Goal: Communication & Community: Participate in discussion

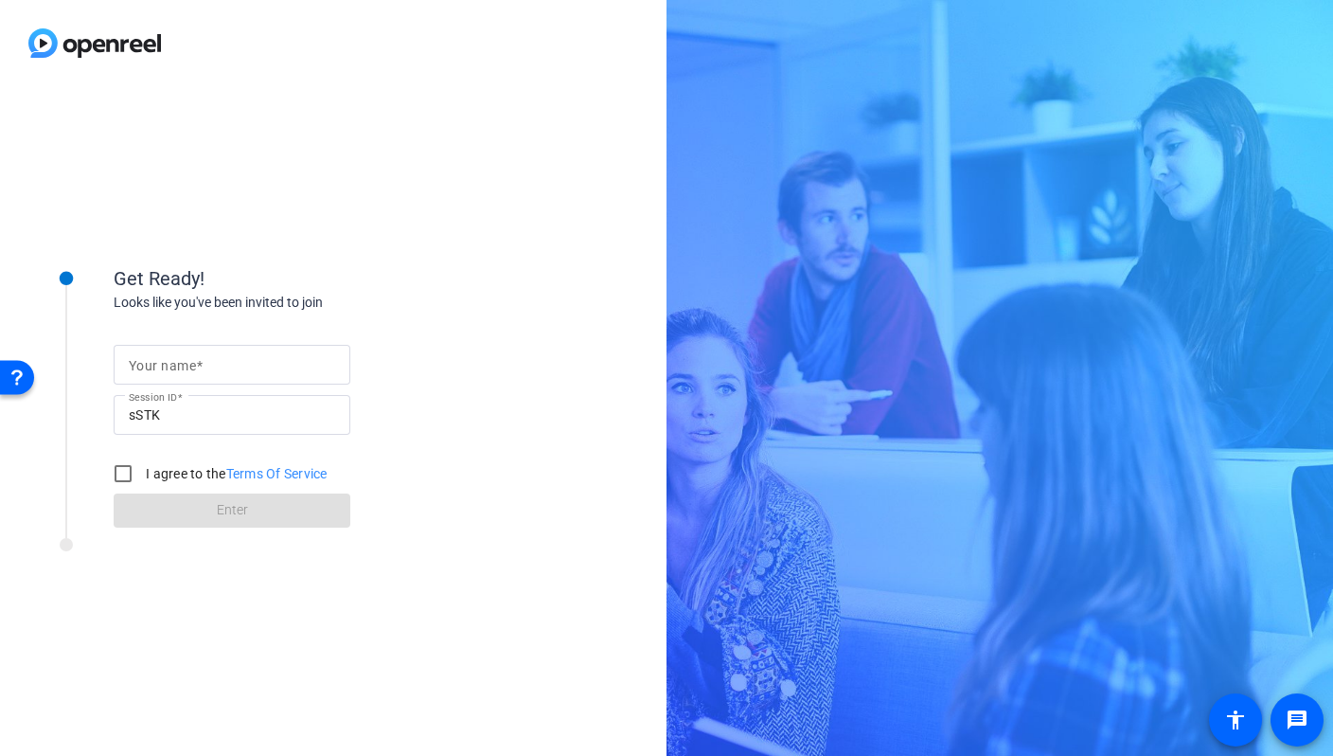
click at [305, 366] on input "Your name" at bounding box center [232, 364] width 206 height 23
type input "[PERSON_NAME]"
click at [124, 474] on input "I agree to the Terms Of Service" at bounding box center [123, 474] width 38 height 38
checkbox input "true"
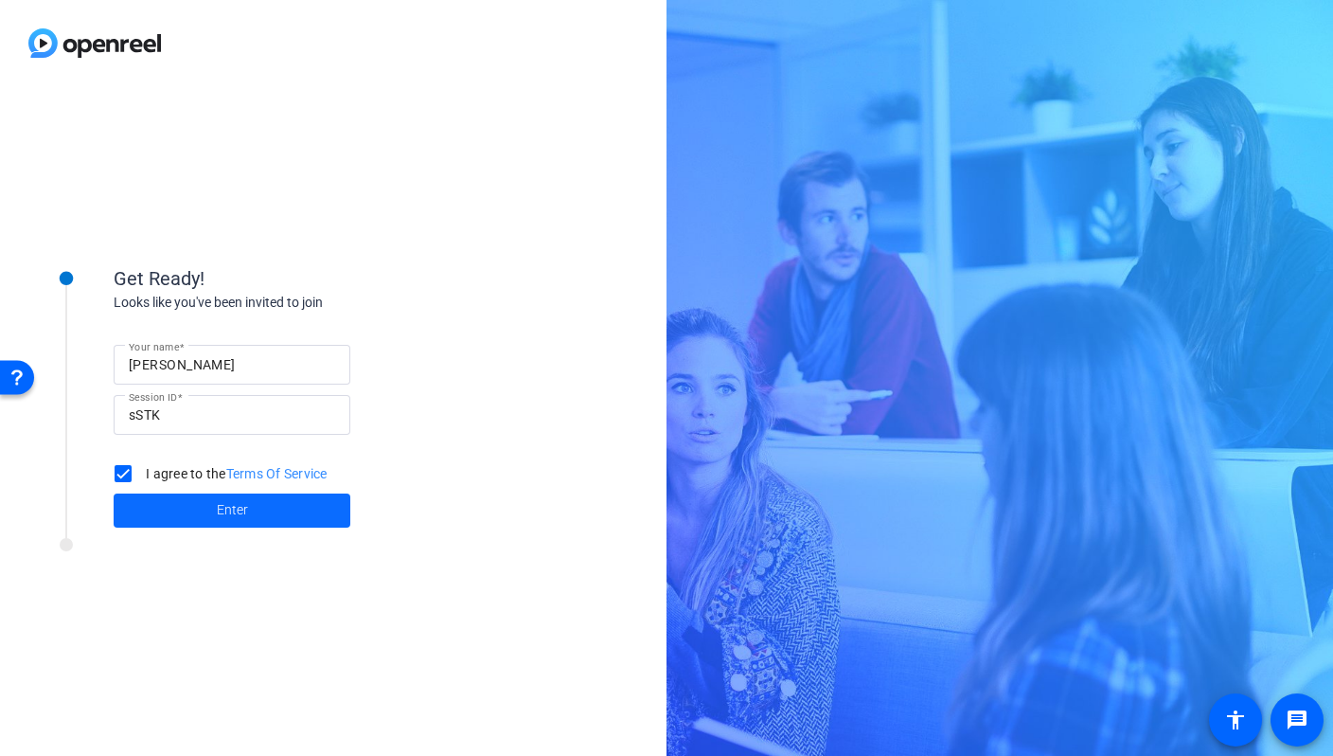
click at [207, 510] on span at bounding box center [232, 510] width 237 height 45
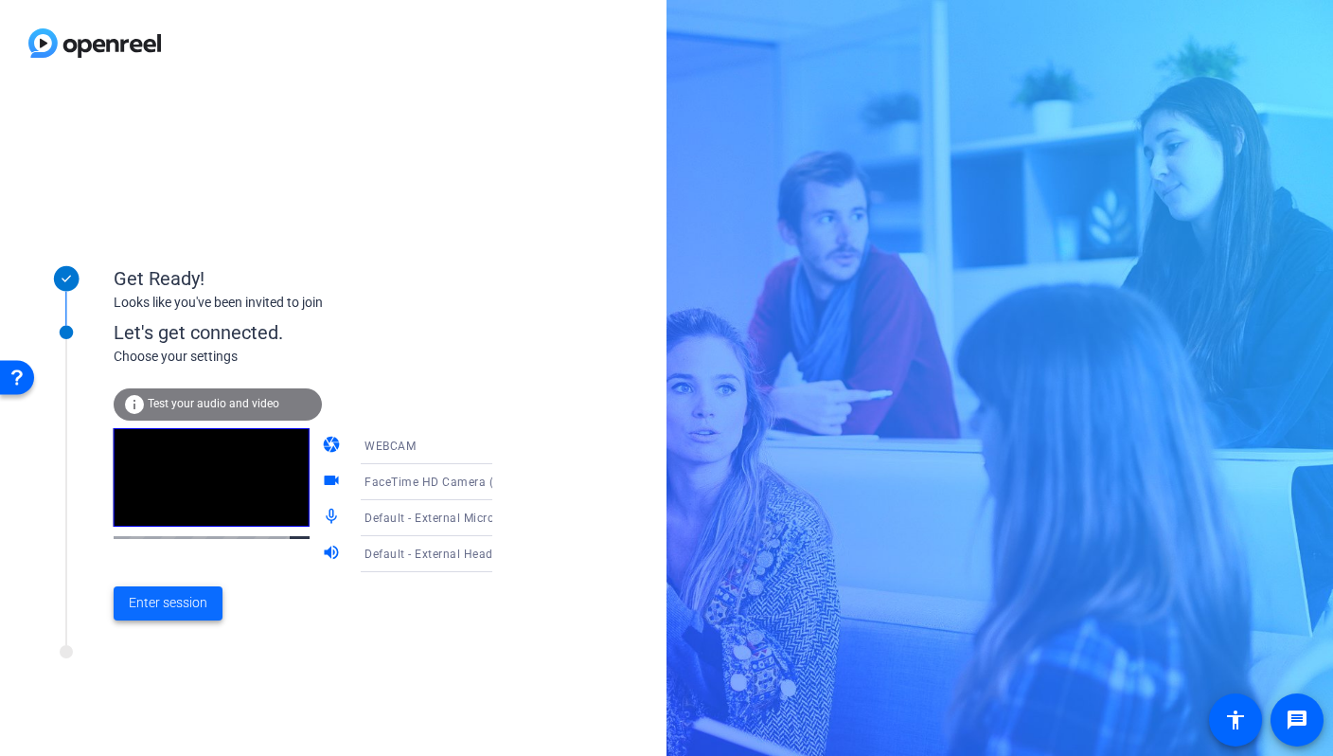
click at [194, 597] on span "Enter session" at bounding box center [168, 603] width 79 height 20
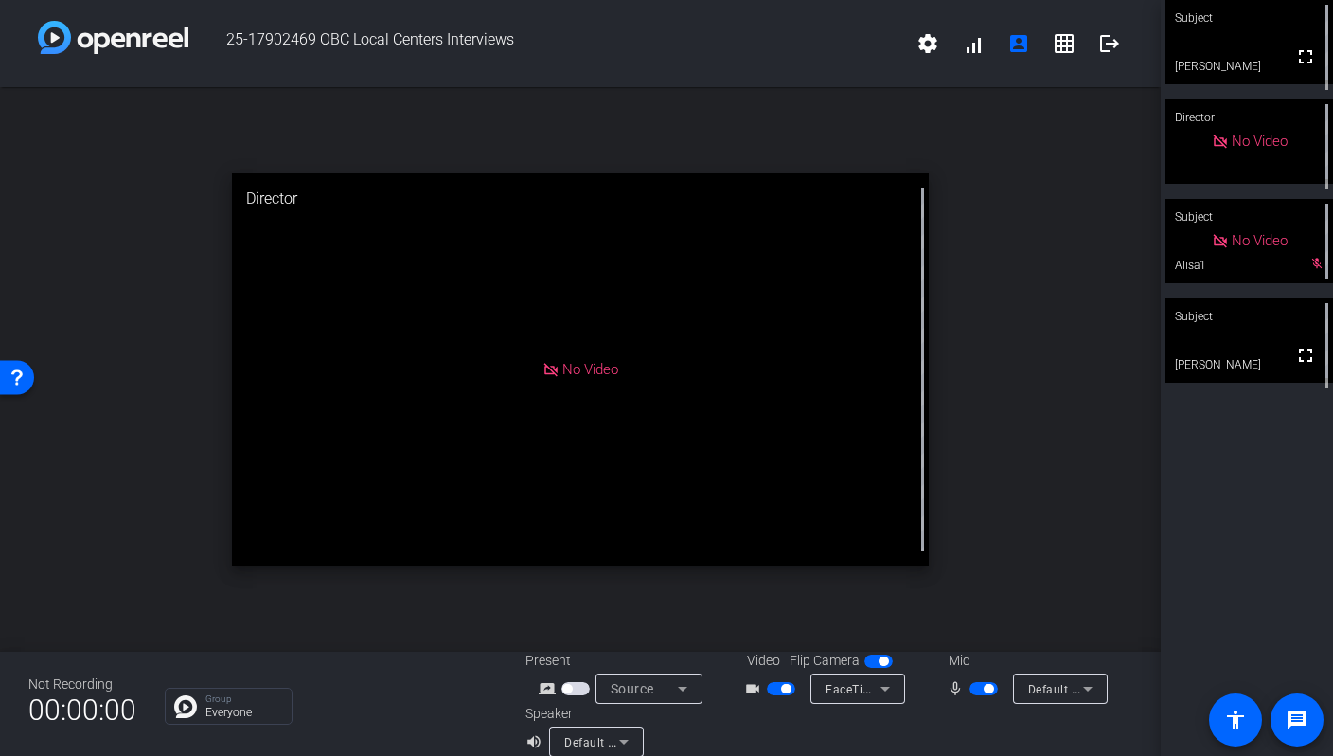
click at [1211, 362] on video at bounding box center [1250, 340] width 168 height 84
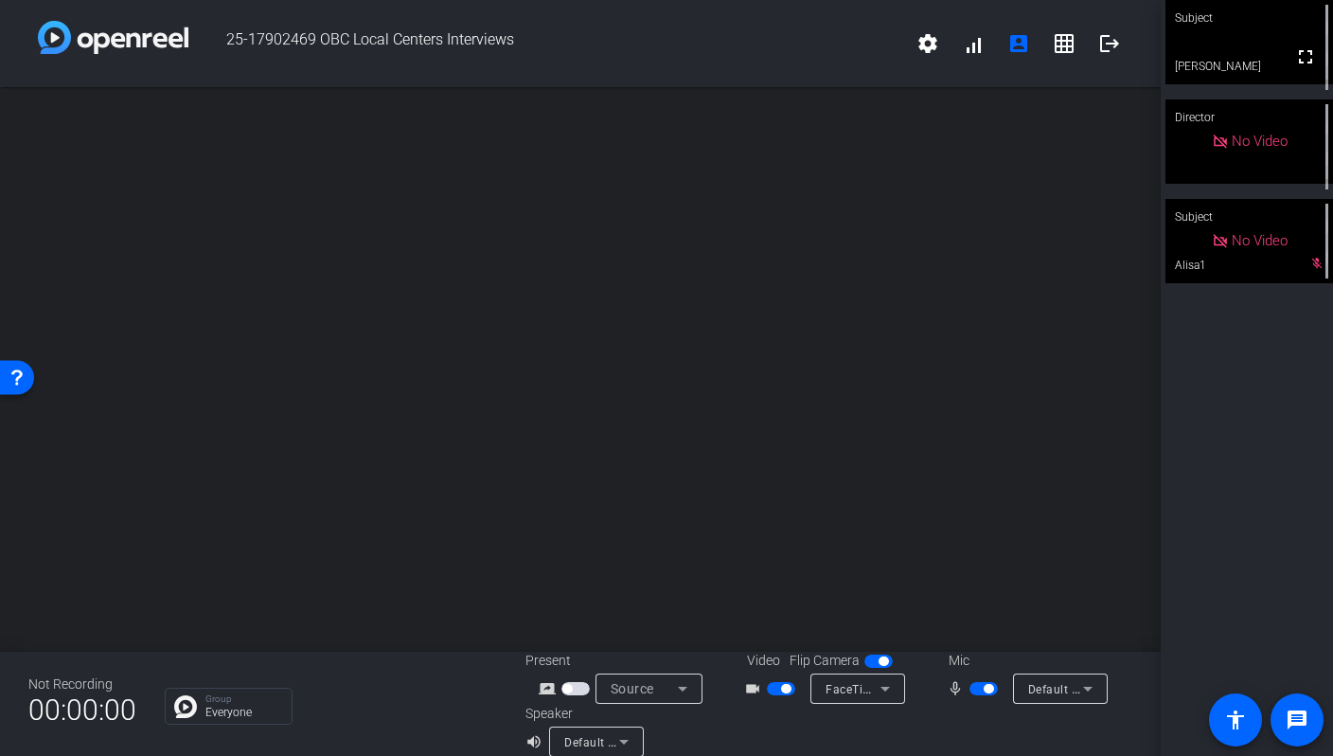
click at [874, 659] on span "button" at bounding box center [879, 660] width 28 height 13
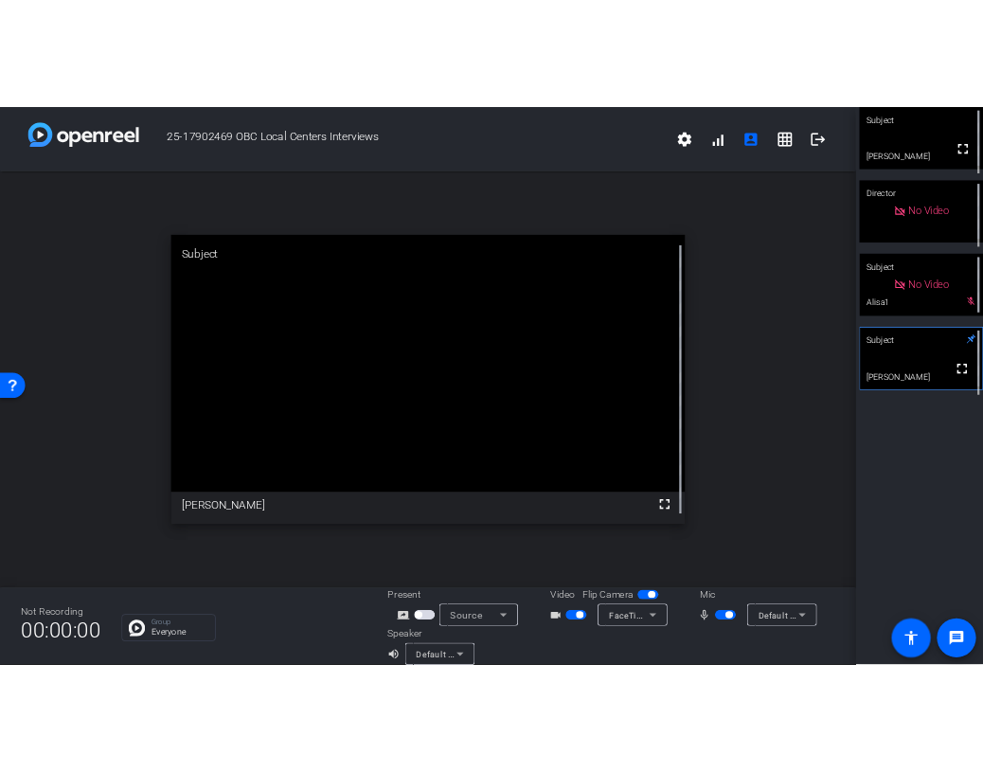
scroll to position [22, 0]
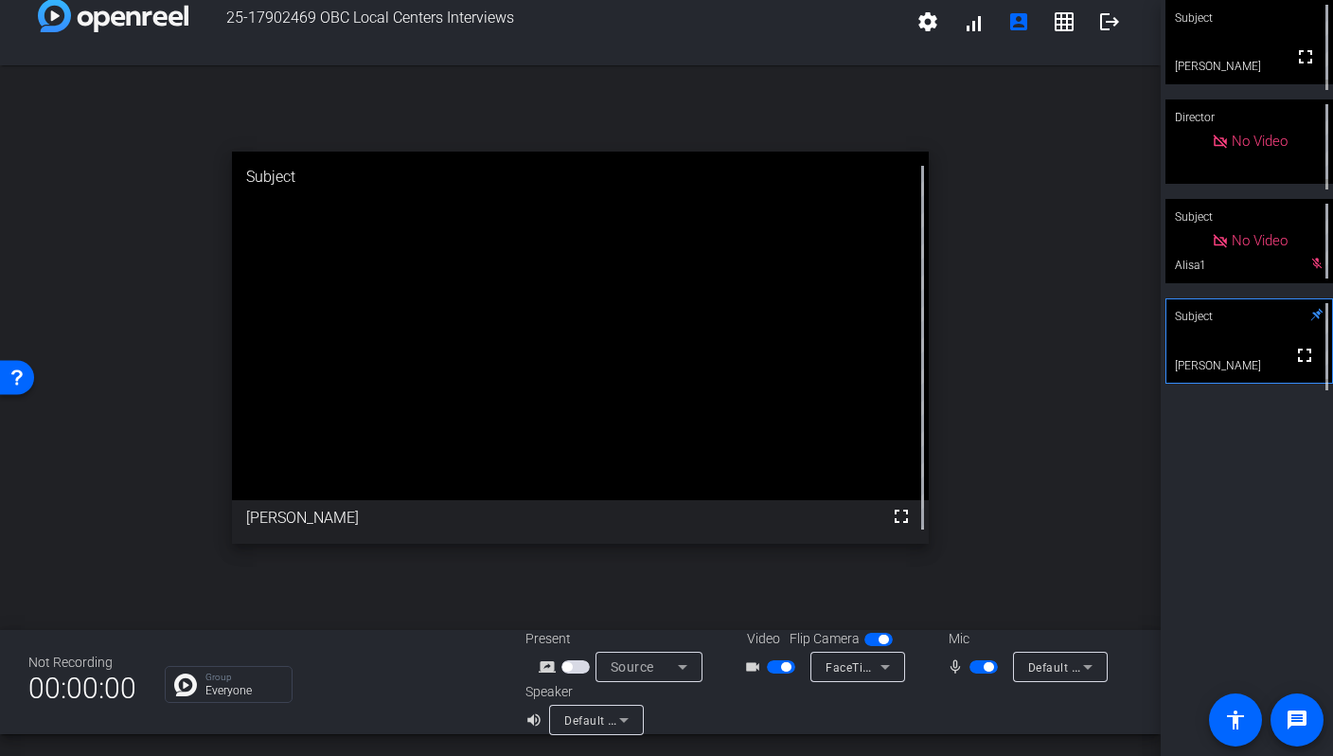
click at [991, 664] on span "button" at bounding box center [988, 666] width 9 height 9
click at [990, 661] on span "button" at bounding box center [984, 666] width 28 height 13
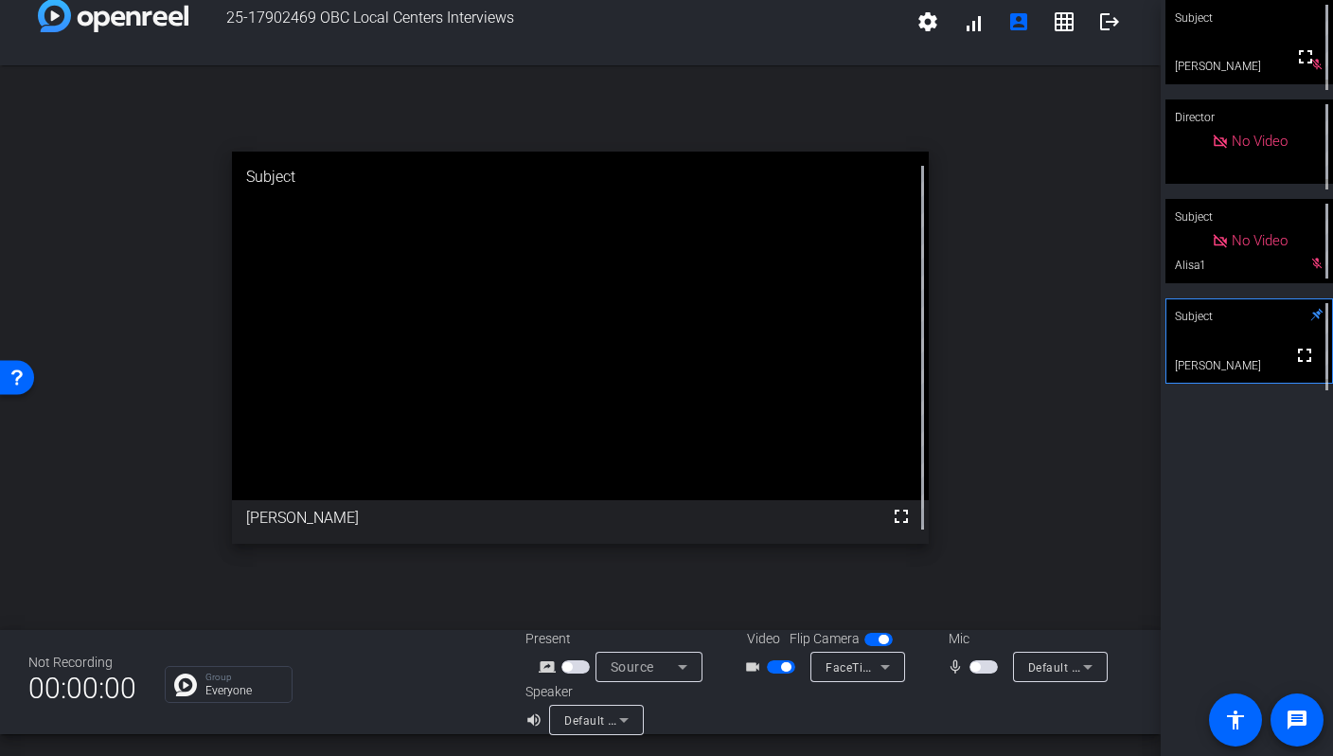
click at [990, 661] on span "button" at bounding box center [984, 666] width 28 height 13
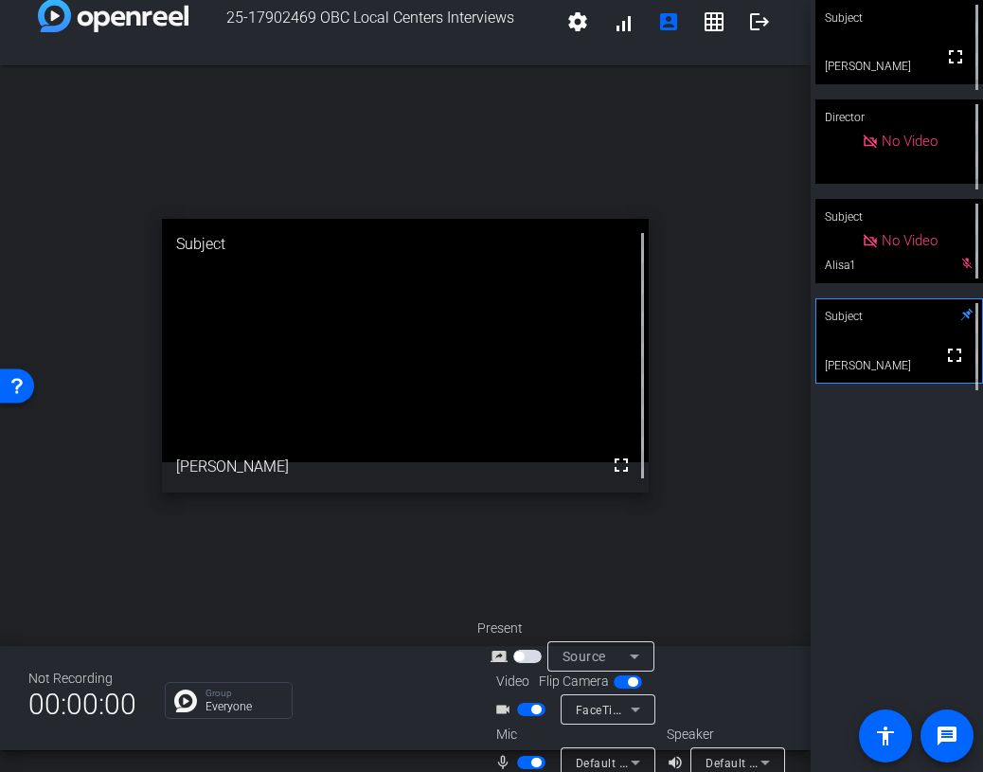
scroll to position [48, 0]
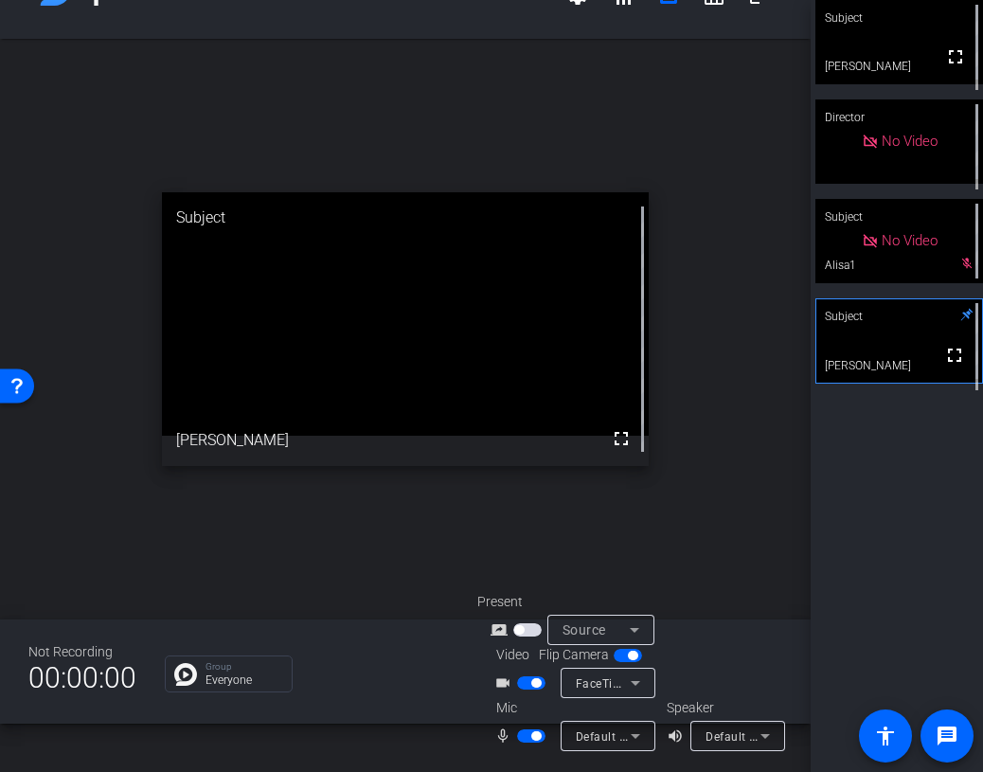
click at [531, 746] on div "mic_none" at bounding box center [527, 735] width 66 height 23
click at [532, 738] on span "button" at bounding box center [535, 735] width 9 height 9
click at [532, 738] on span "button" at bounding box center [531, 735] width 28 height 13
click at [532, 738] on span "button" at bounding box center [535, 735] width 9 height 9
click at [532, 738] on span "button" at bounding box center [531, 735] width 28 height 13
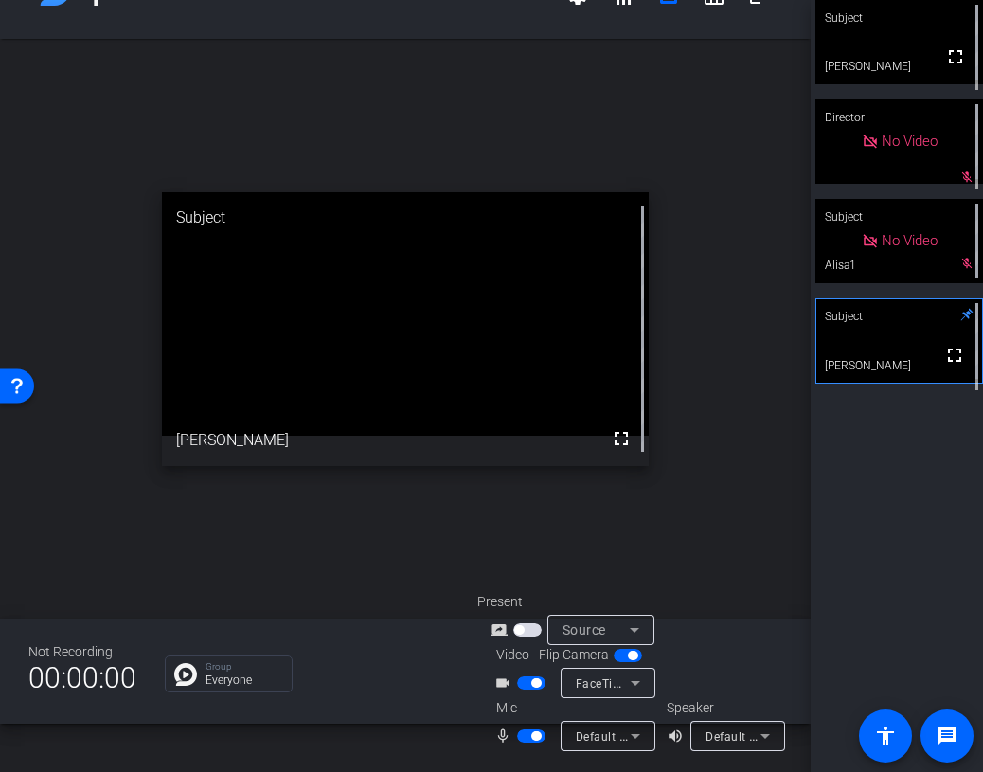
click at [532, 738] on span "button" at bounding box center [535, 735] width 9 height 9
click at [532, 738] on span "button" at bounding box center [531, 735] width 28 height 13
click at [532, 738] on span "button" at bounding box center [535, 735] width 9 height 9
click at [532, 738] on span "button" at bounding box center [531, 735] width 28 height 13
click at [532, 738] on span "button" at bounding box center [535, 735] width 9 height 9
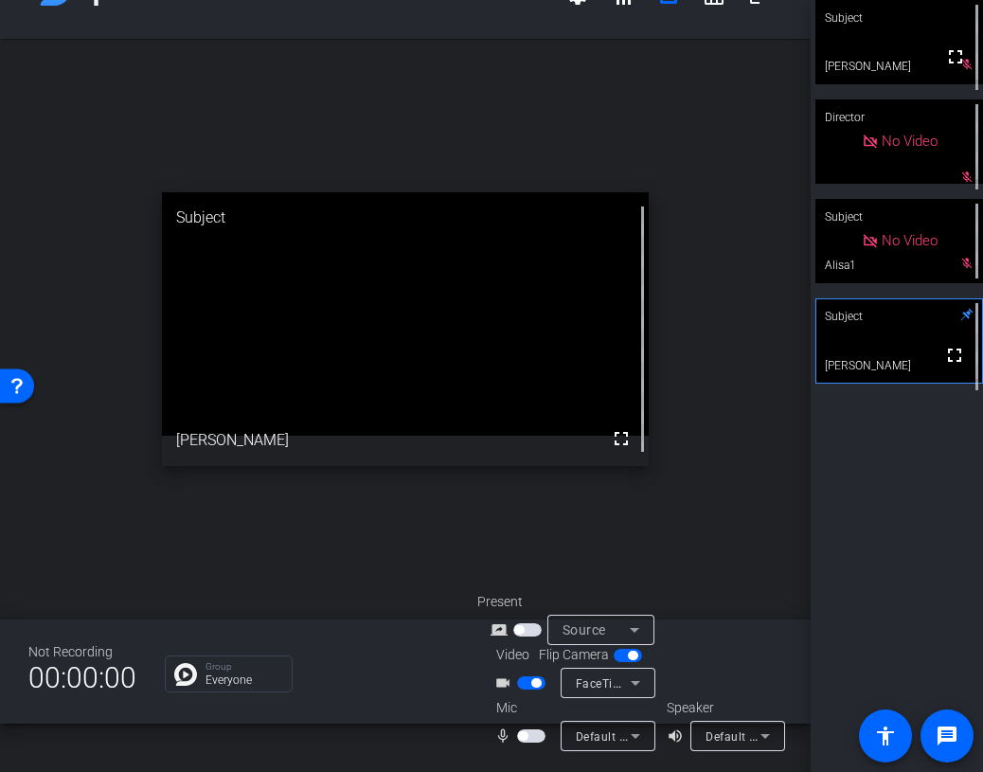
click at [532, 738] on span "button" at bounding box center [531, 735] width 28 height 13
click at [532, 738] on span "button" at bounding box center [535, 735] width 9 height 9
click at [532, 738] on span "button" at bounding box center [531, 735] width 28 height 13
click at [532, 738] on span "button" at bounding box center [535, 735] width 9 height 9
click at [531, 740] on span "button" at bounding box center [531, 735] width 28 height 13
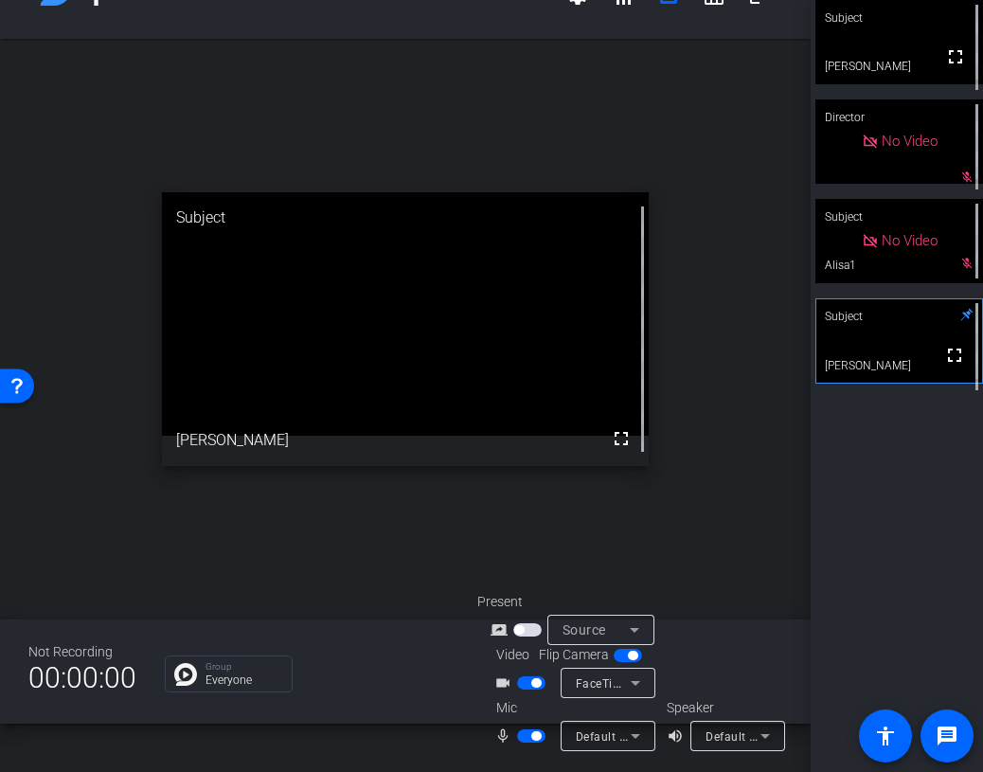
click at [531, 740] on span "button" at bounding box center [535, 735] width 9 height 9
click at [524, 737] on span "button" at bounding box center [522, 735] width 9 height 9
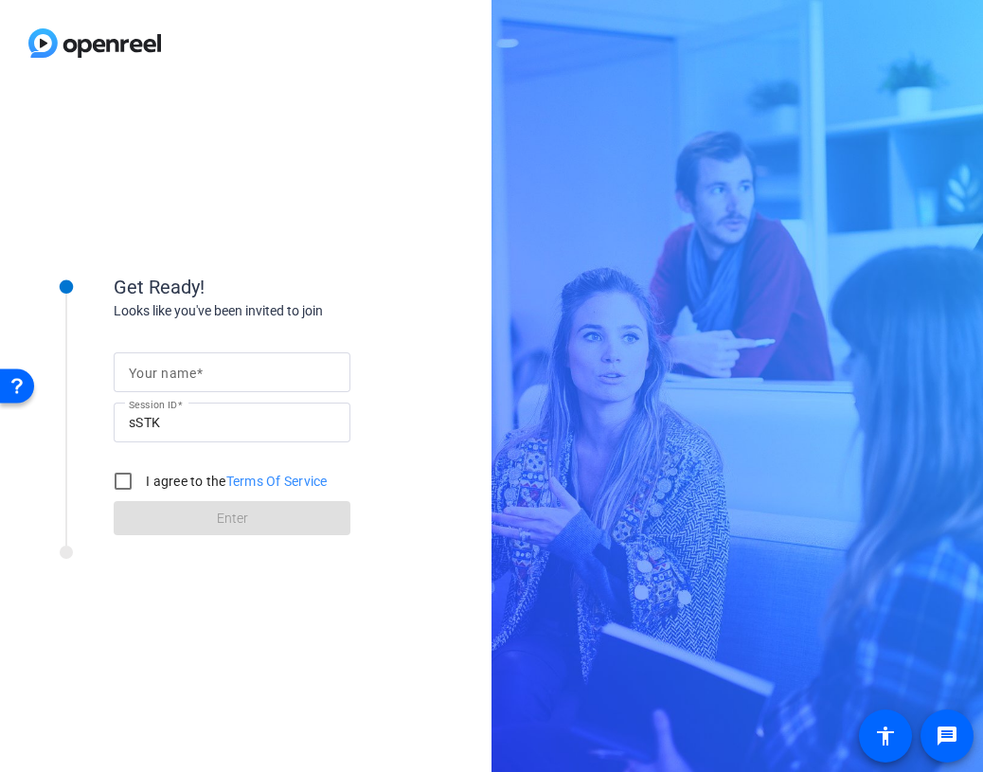
click at [241, 382] on input "Your name" at bounding box center [232, 372] width 206 height 23
type input "[PERSON_NAME]"
click at [118, 475] on input "I agree to the Terms Of Service" at bounding box center [123, 481] width 38 height 38
checkbox input "true"
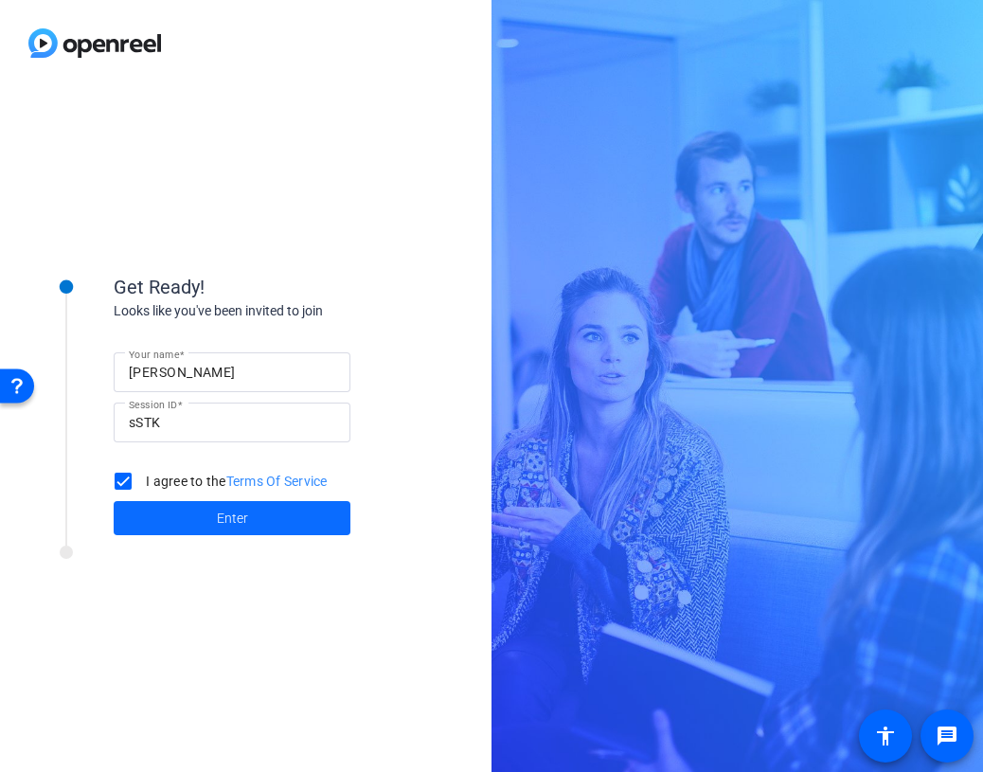
click at [150, 512] on span at bounding box center [232, 517] width 237 height 45
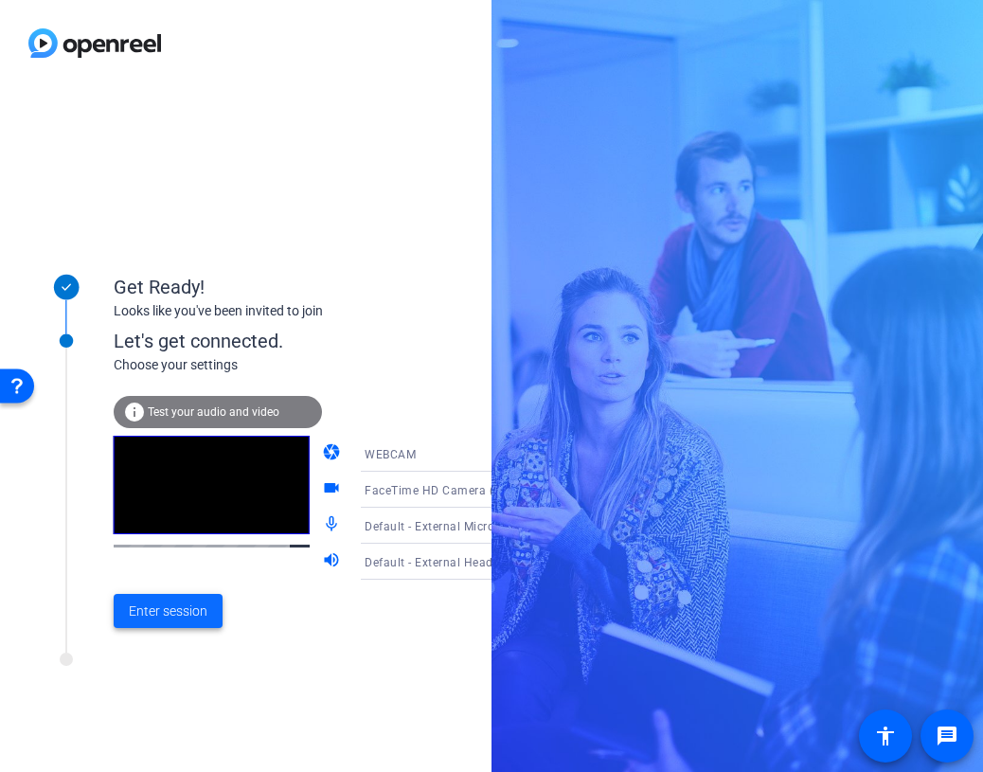
click at [151, 609] on span "Enter session" at bounding box center [168, 611] width 79 height 20
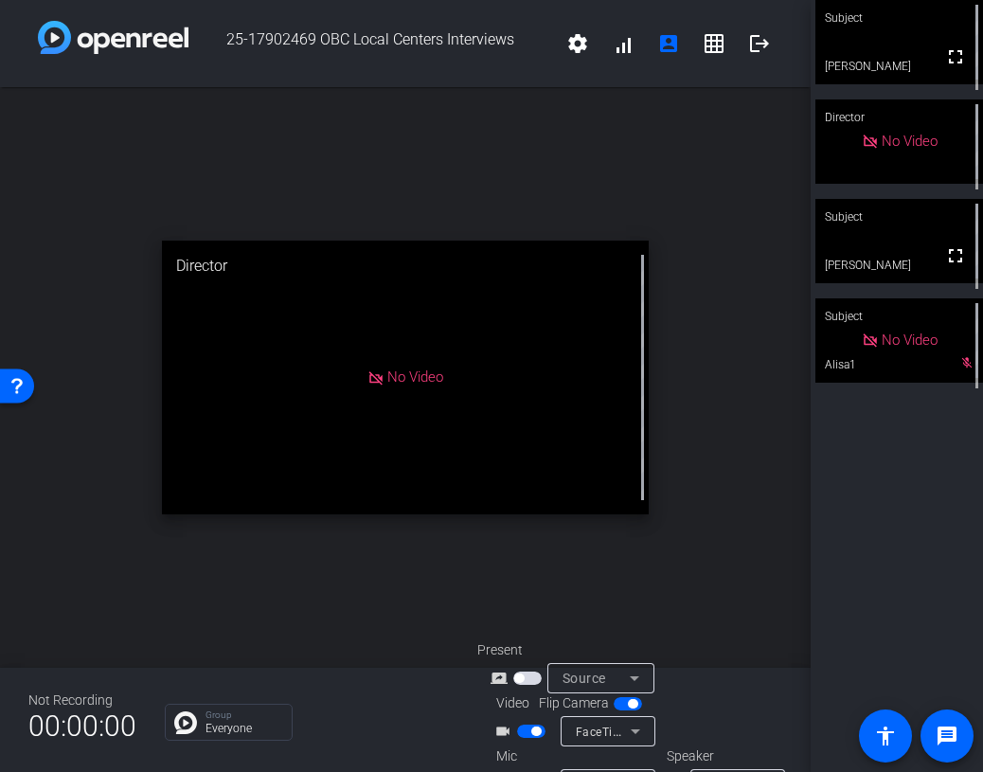
click at [868, 242] on video at bounding box center [899, 241] width 168 height 84
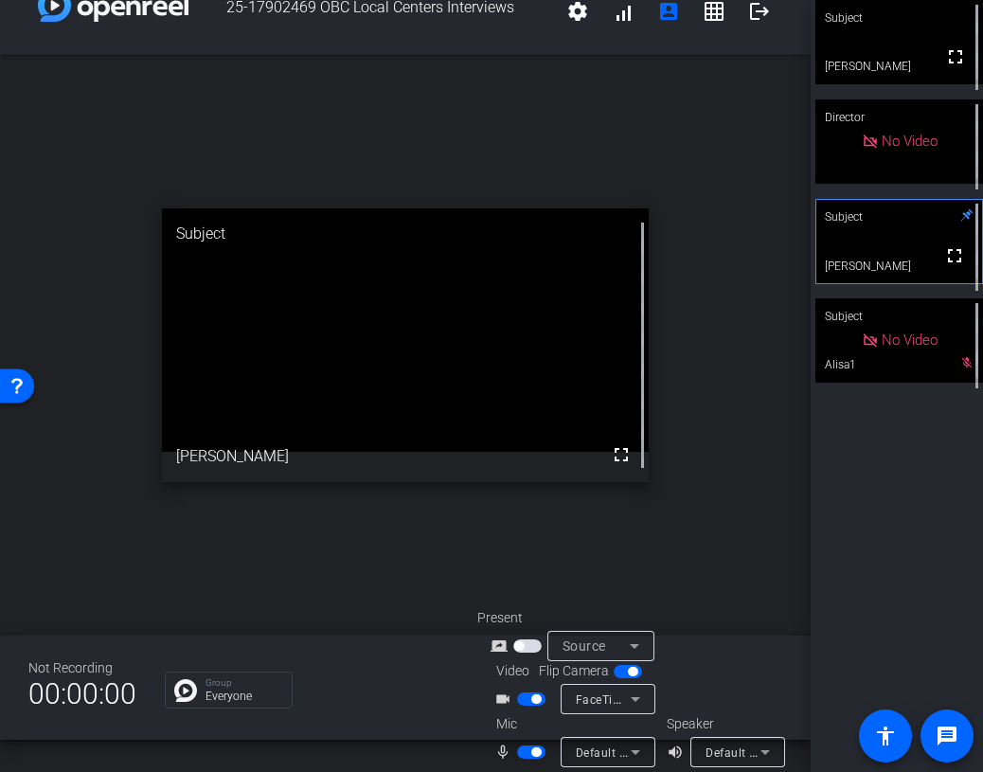
scroll to position [48, 0]
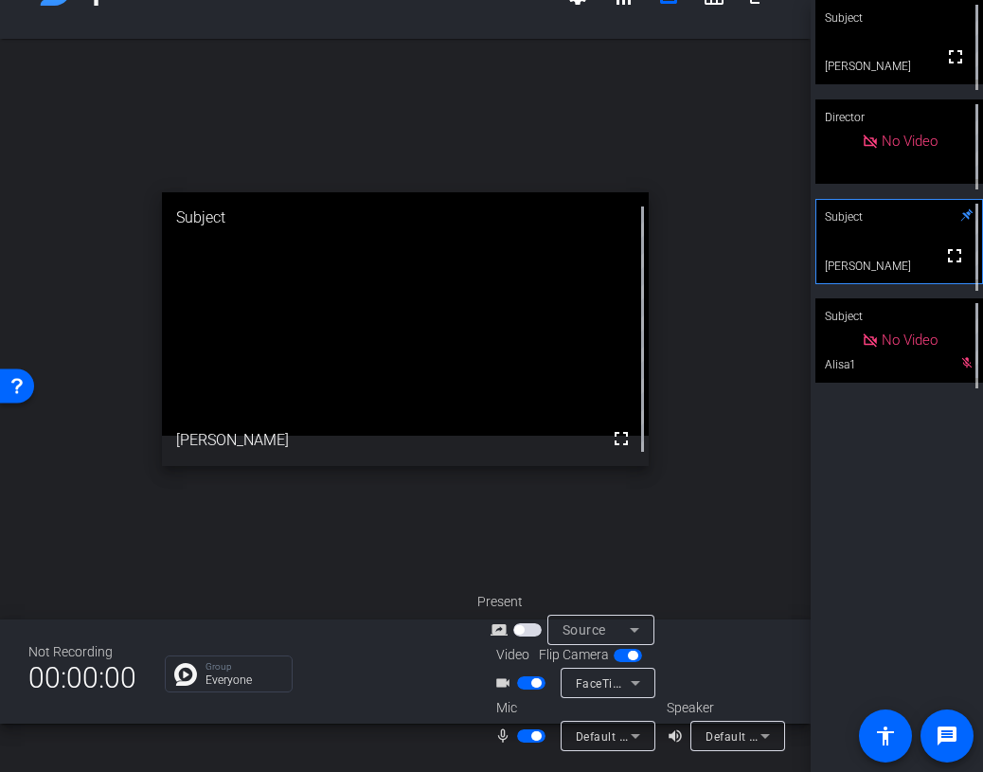
click at [531, 738] on span "button" at bounding box center [535, 735] width 9 height 9
click at [534, 684] on span "button" at bounding box center [535, 682] width 9 height 9
click at [536, 740] on span "button" at bounding box center [531, 735] width 28 height 13
click at [540, 679] on span "button" at bounding box center [531, 682] width 28 height 13
click at [533, 739] on span "button" at bounding box center [535, 735] width 9 height 9
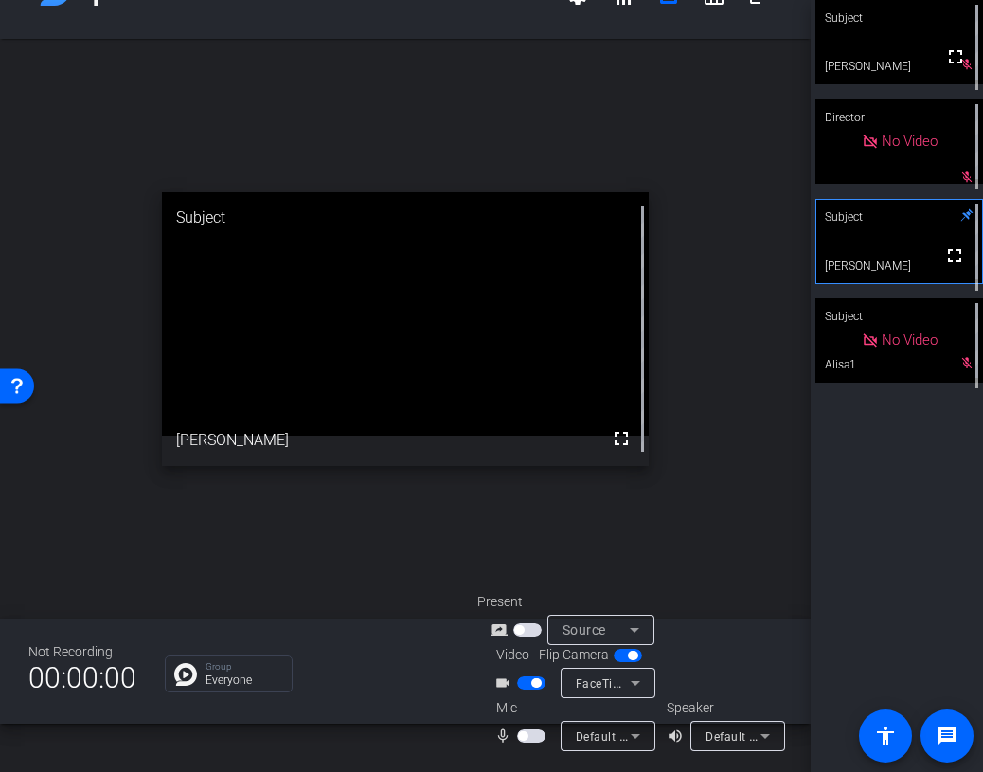
click at [533, 739] on span "button" at bounding box center [531, 735] width 28 height 13
click at [533, 739] on span "button" at bounding box center [535, 735] width 9 height 9
click at [533, 739] on span "button" at bounding box center [531, 735] width 28 height 13
click at [533, 739] on span "button" at bounding box center [535, 735] width 9 height 9
click at [533, 739] on span "button" at bounding box center [531, 735] width 28 height 13
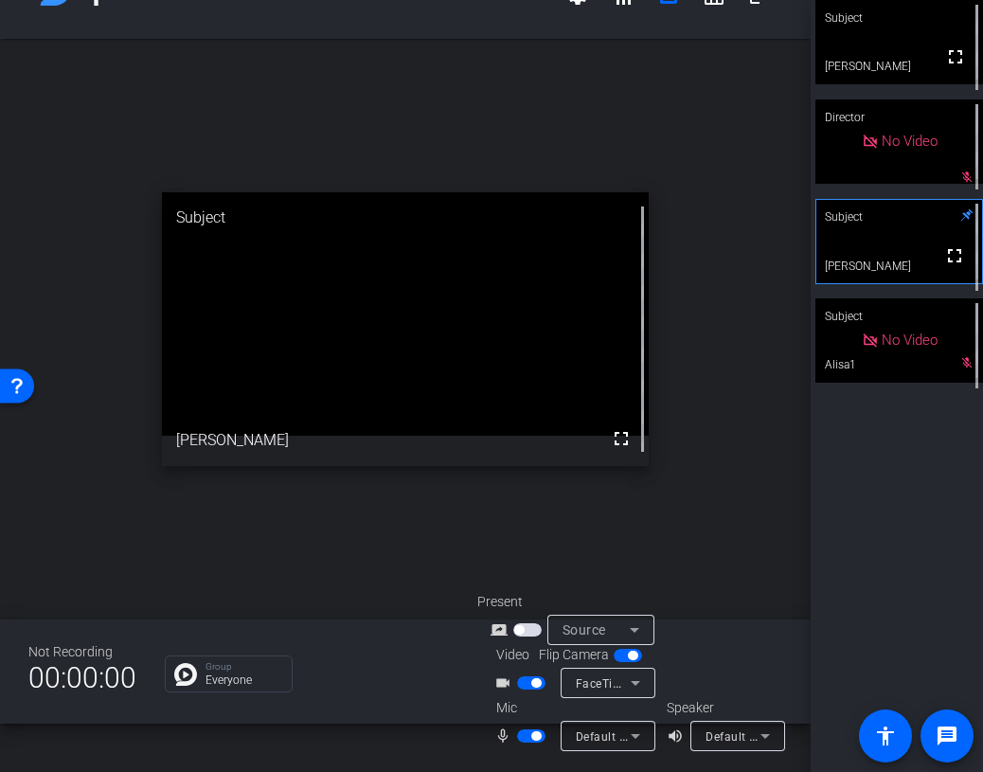
click at [533, 739] on span "button" at bounding box center [535, 735] width 9 height 9
click at [533, 739] on span "button" at bounding box center [531, 735] width 28 height 13
click at [533, 739] on span "button" at bounding box center [535, 735] width 9 height 9
click at [533, 739] on span "button" at bounding box center [531, 735] width 28 height 13
click at [533, 739] on span "button" at bounding box center [535, 735] width 9 height 9
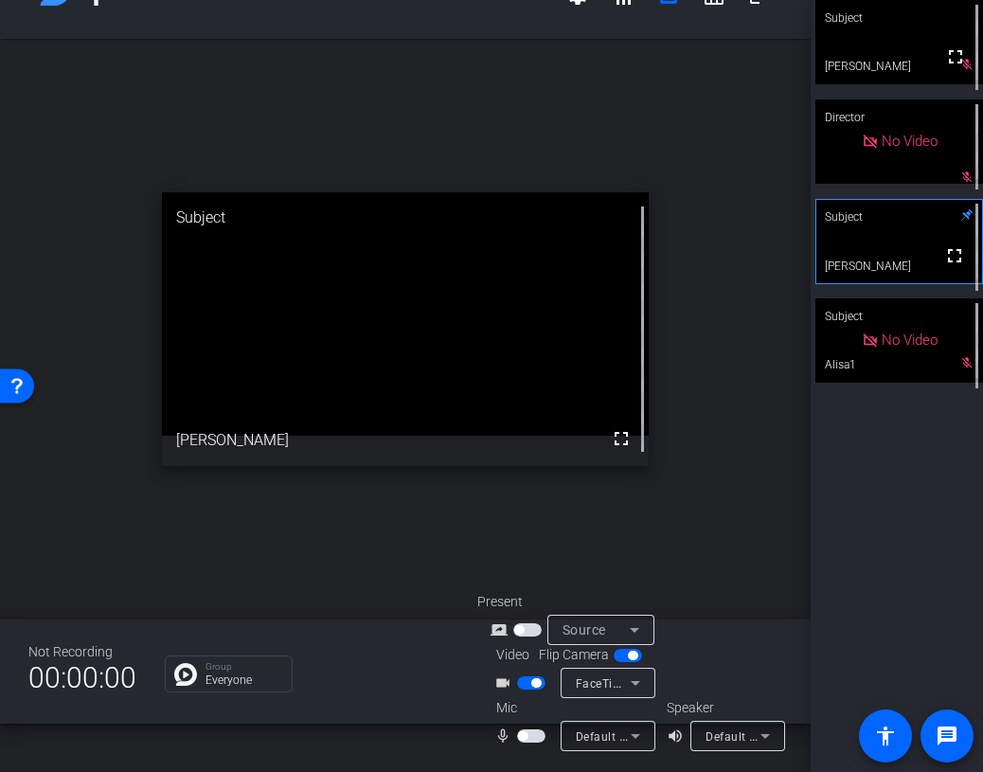
click at [533, 739] on span "button" at bounding box center [531, 735] width 28 height 13
click at [533, 739] on span "button" at bounding box center [535, 735] width 9 height 9
click at [533, 739] on span "button" at bounding box center [531, 735] width 28 height 13
click at [533, 739] on span "button" at bounding box center [535, 735] width 9 height 9
click at [533, 739] on span "button" at bounding box center [531, 735] width 28 height 13
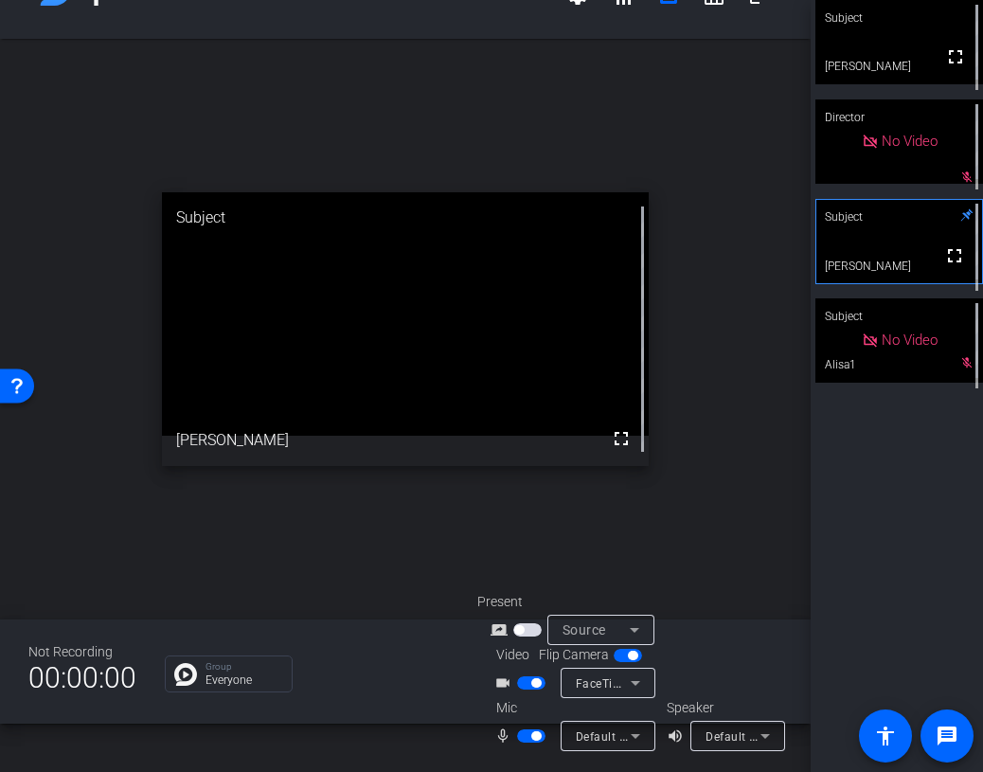
click at [533, 739] on span "button" at bounding box center [535, 735] width 9 height 9
click at [533, 739] on span "button" at bounding box center [531, 735] width 28 height 13
click at [533, 739] on span "button" at bounding box center [535, 735] width 9 height 9
click at [533, 739] on span "button" at bounding box center [531, 735] width 28 height 13
click at [533, 739] on span "button" at bounding box center [535, 735] width 9 height 9
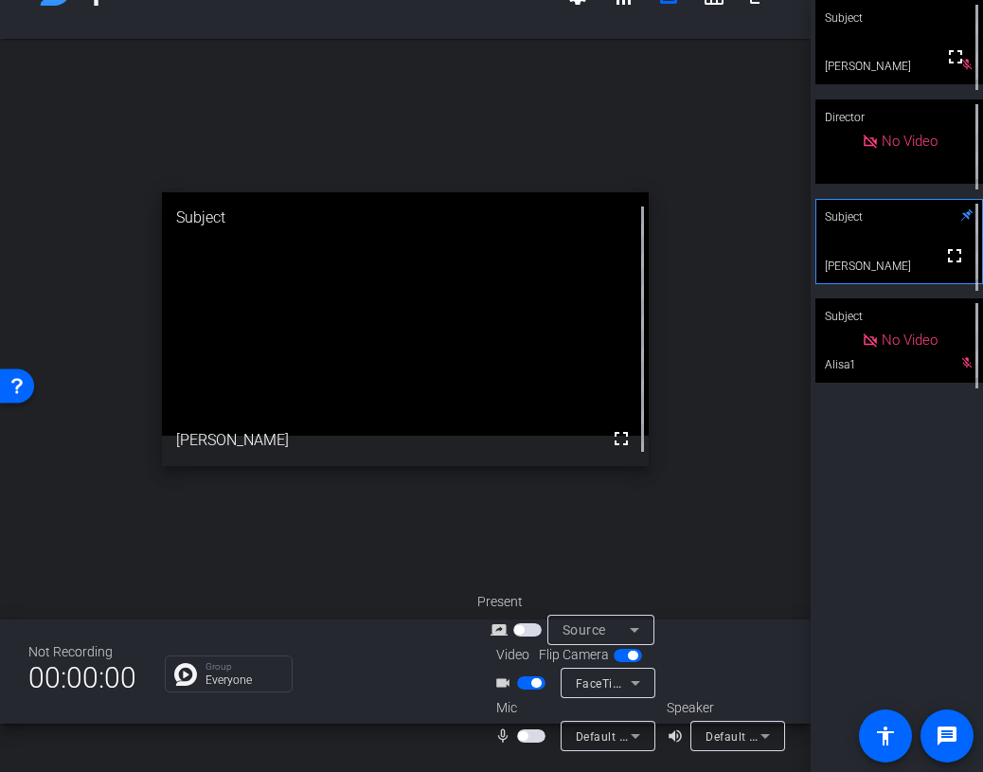
click at [538, 736] on span "button" at bounding box center [531, 735] width 28 height 13
click at [538, 736] on span "button" at bounding box center [535, 735] width 9 height 9
click at [526, 735] on span "button" at bounding box center [522, 735] width 9 height 9
click at [518, 741] on span "button" at bounding box center [531, 735] width 28 height 13
click at [525, 736] on span "button" at bounding box center [522, 735] width 9 height 9
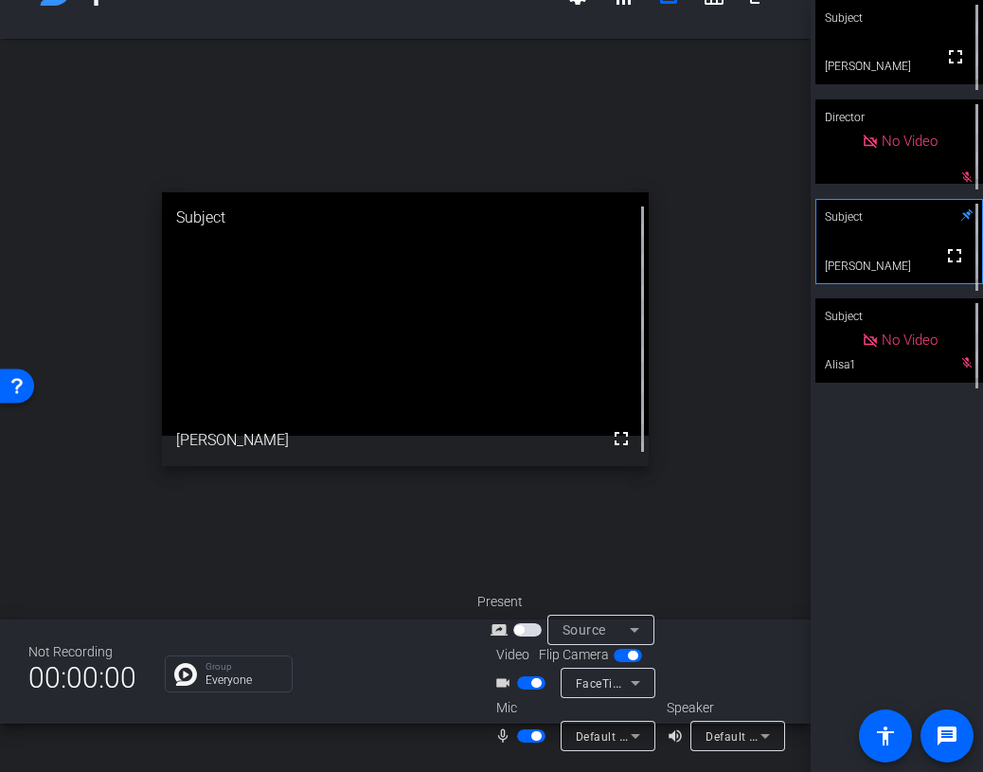
click at [525, 736] on span "button" at bounding box center [531, 735] width 28 height 13
click at [525, 736] on span "button" at bounding box center [522, 735] width 9 height 9
click at [525, 736] on span "button" at bounding box center [531, 735] width 28 height 13
click at [525, 736] on span "button" at bounding box center [522, 735] width 9 height 9
click at [701, 449] on div "open_in_new Subject fullscreen alice" at bounding box center [405, 329] width 811 height 580
